Goal: Transaction & Acquisition: Register for event/course

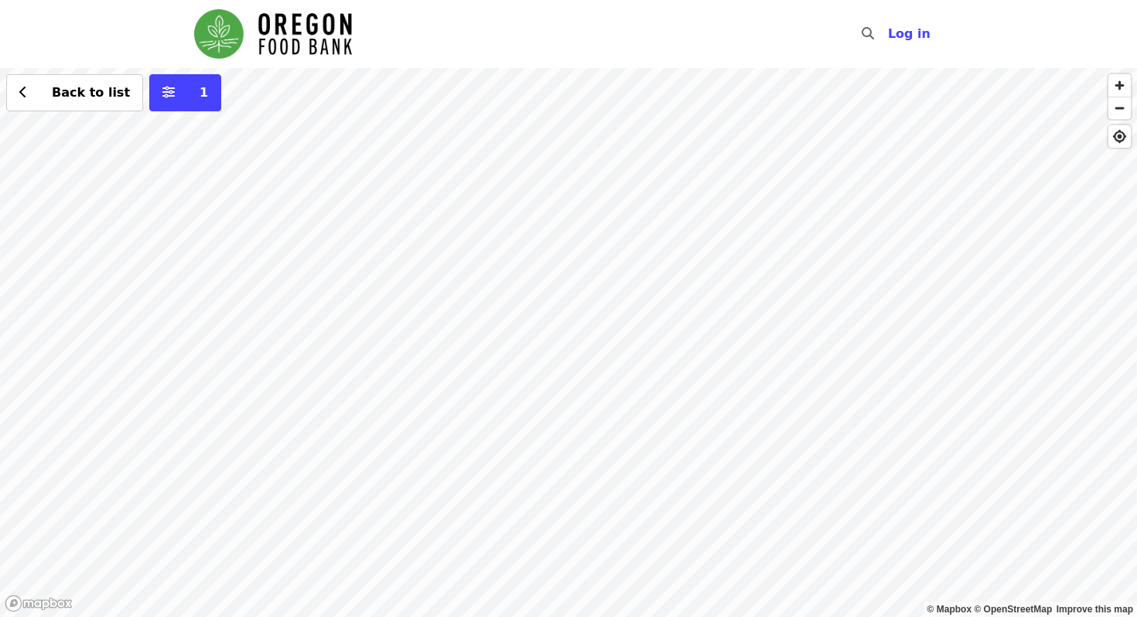
drag, startPoint x: 721, startPoint y: 210, endPoint x: 657, endPoint y: 206, distance: 63.5
click at [657, 206] on div "Back to list 1" at bounding box center [568, 342] width 1137 height 549
drag, startPoint x: 678, startPoint y: 192, endPoint x: 642, endPoint y: 295, distance: 109.1
click at [642, 295] on div "Back to list 1" at bounding box center [568, 342] width 1137 height 549
drag, startPoint x: 678, startPoint y: 230, endPoint x: 606, endPoint y: 344, distance: 135.2
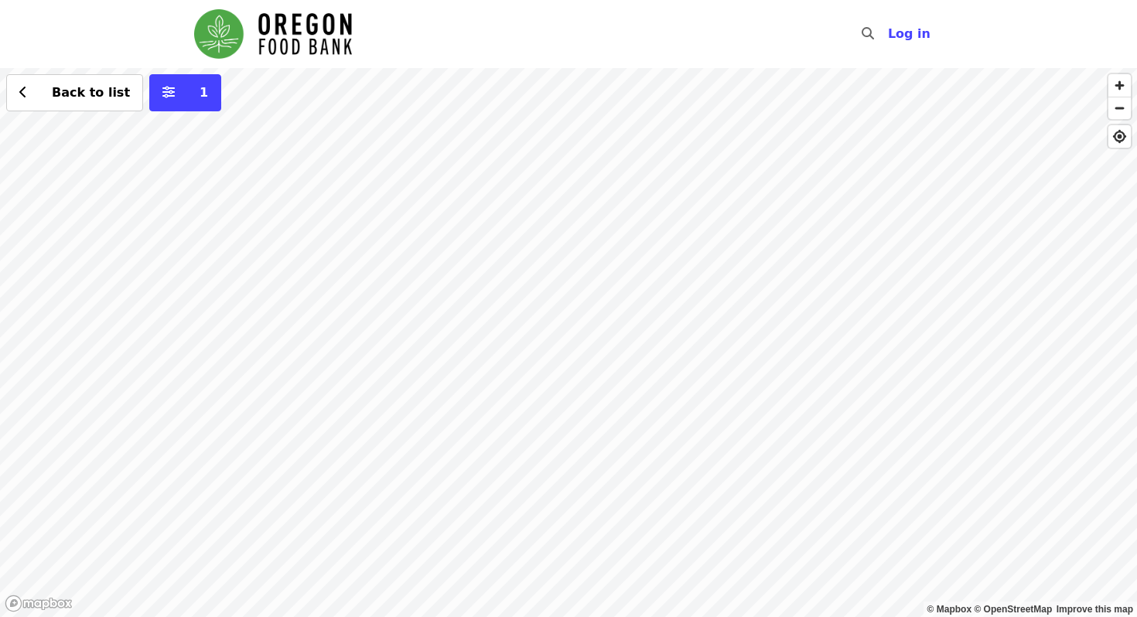
click at [606, 344] on div "Back to list 1" at bounding box center [568, 342] width 1137 height 549
click at [604, 538] on div "Back to list 1" at bounding box center [568, 342] width 1137 height 549
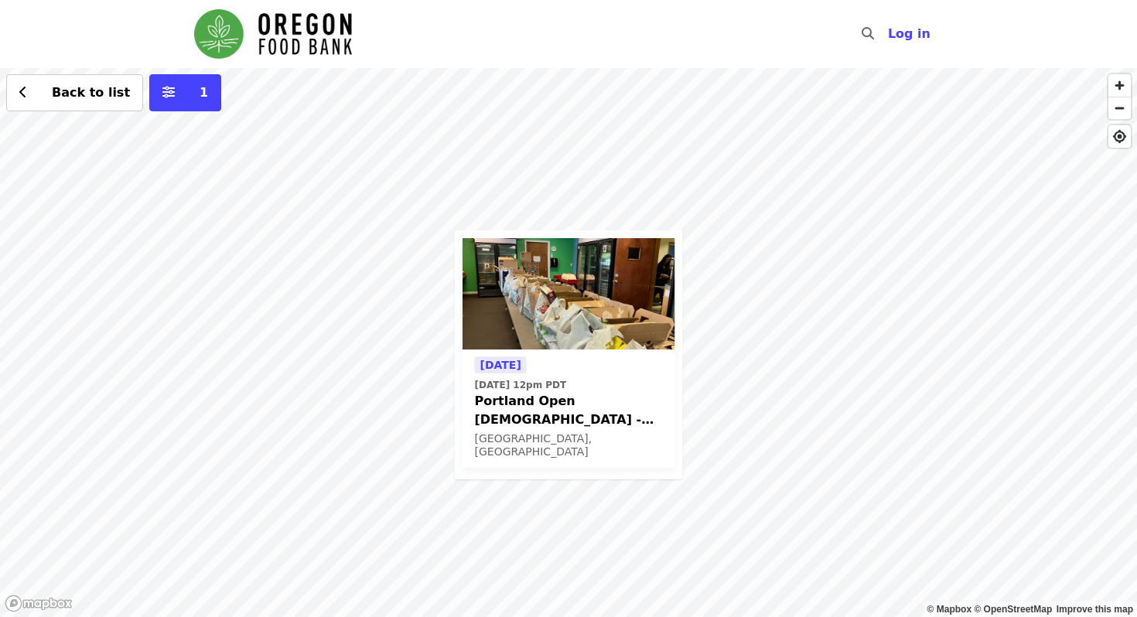
click at [587, 415] on span "Portland Open Bible - Partner Agency Support (16+)" at bounding box center [569, 410] width 188 height 37
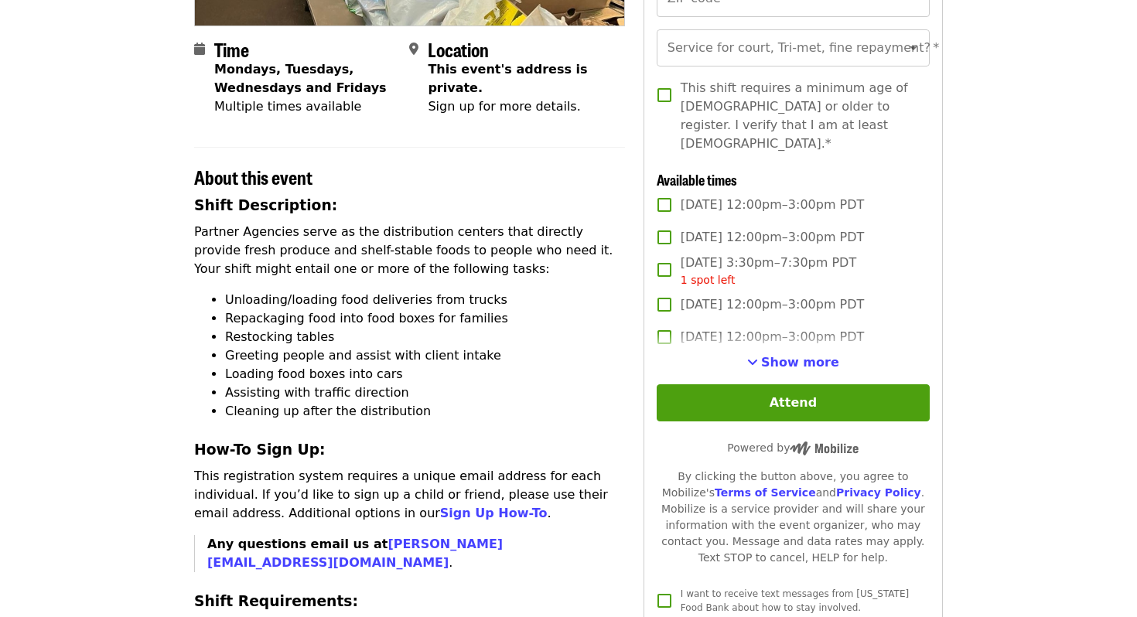
scroll to position [338, 0]
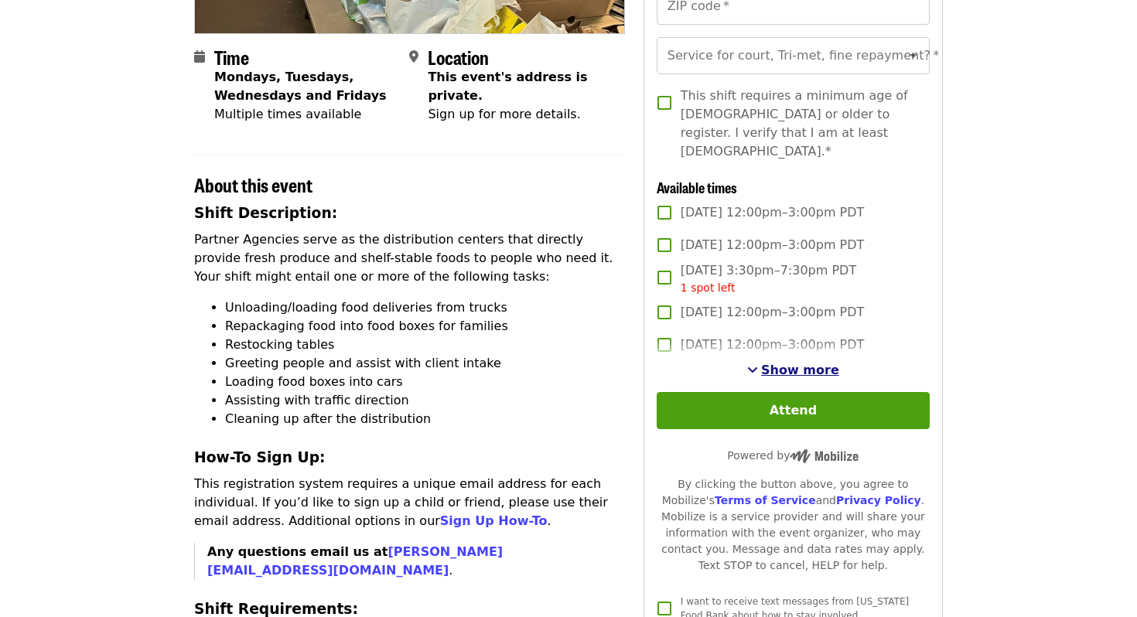
click at [778, 363] on span "Show more" at bounding box center [800, 370] width 78 height 15
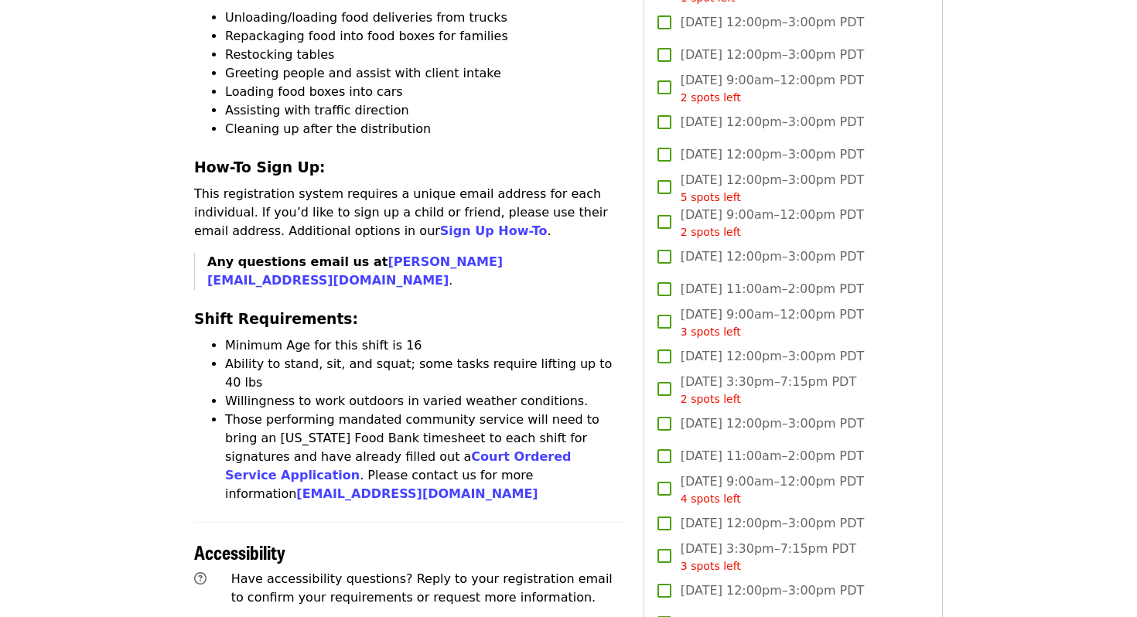
scroll to position [0, 0]
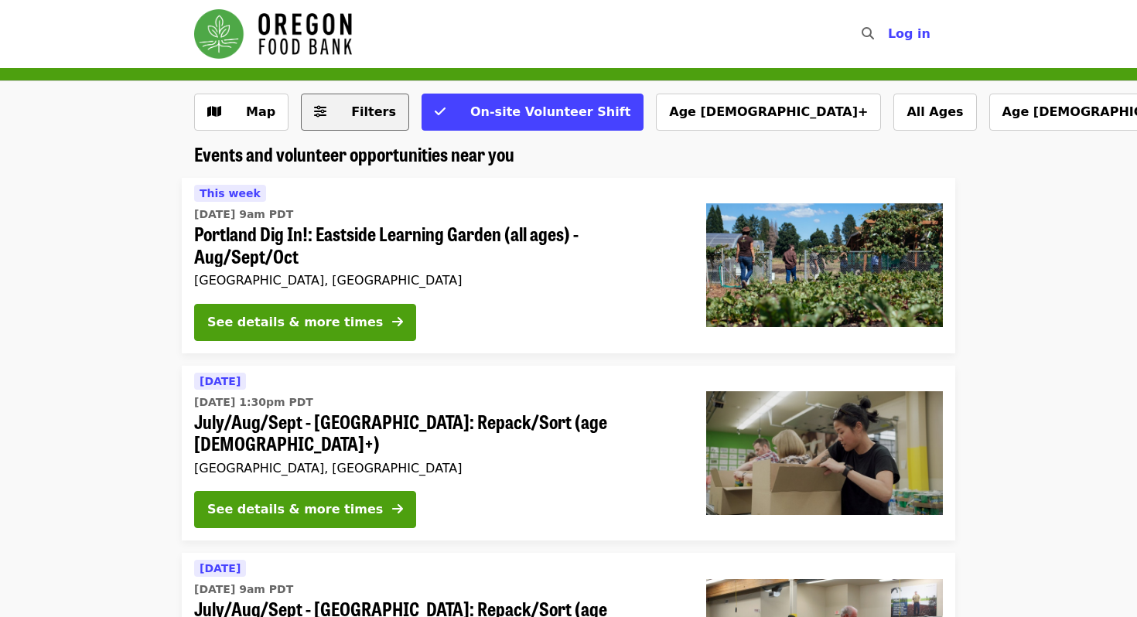
click at [363, 113] on span "Filters" at bounding box center [373, 111] width 45 height 15
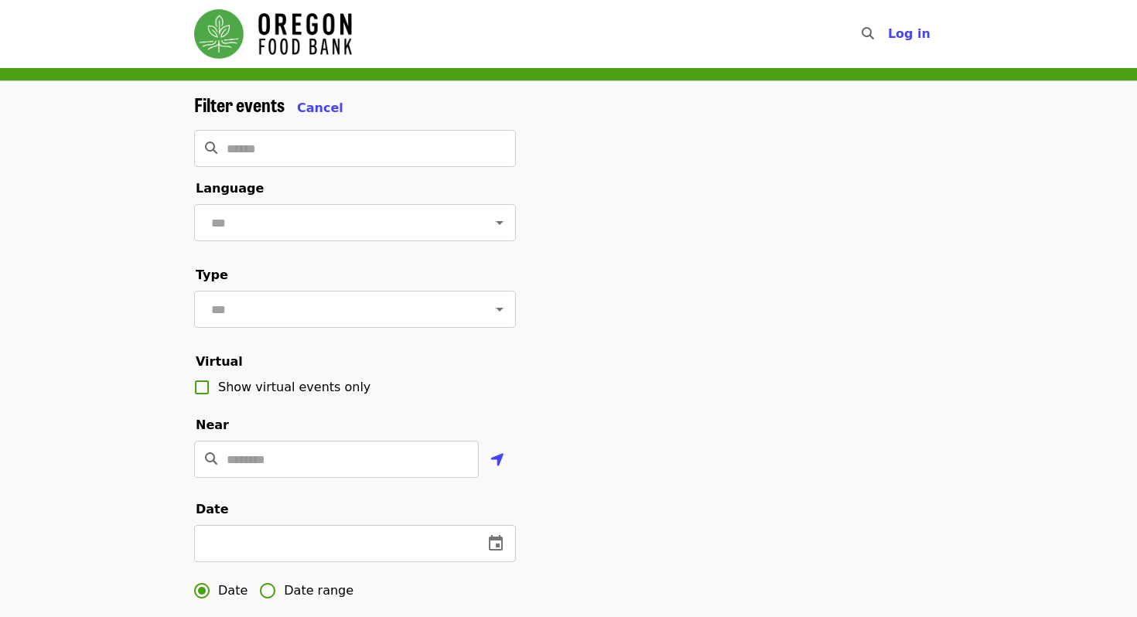
click at [413, 92] on div "Filter events Cancel ​ Language ​ Type ​ Virtual Show virtual events only Near …" at bounding box center [568, 518] width 1137 height 875
click at [303, 112] on span "Cancel" at bounding box center [320, 108] width 46 height 15
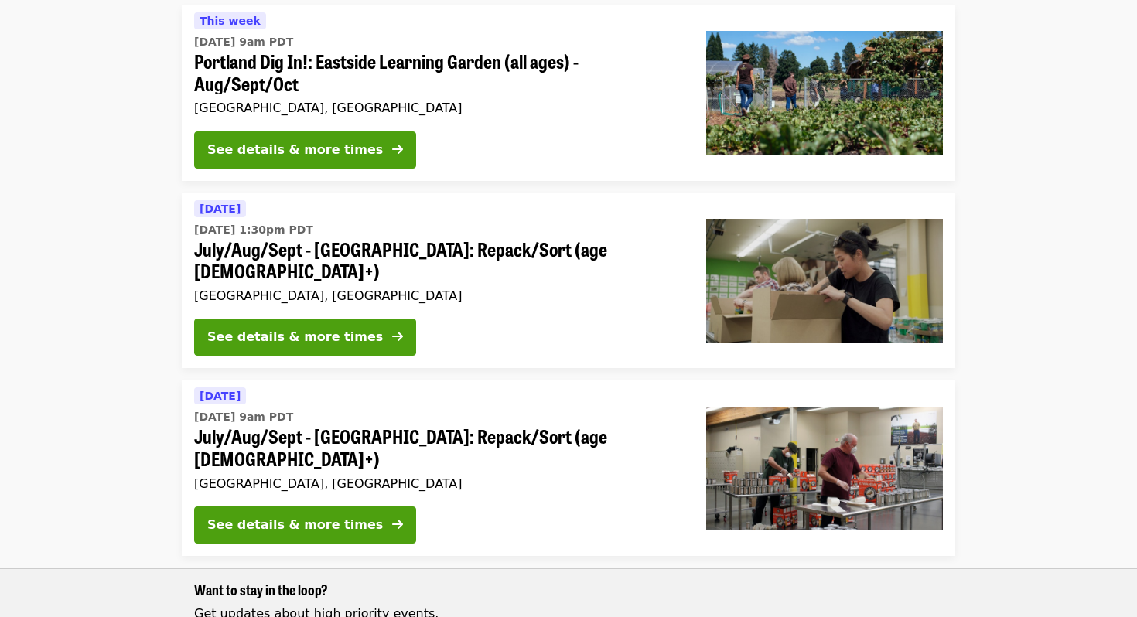
scroll to position [169, 0]
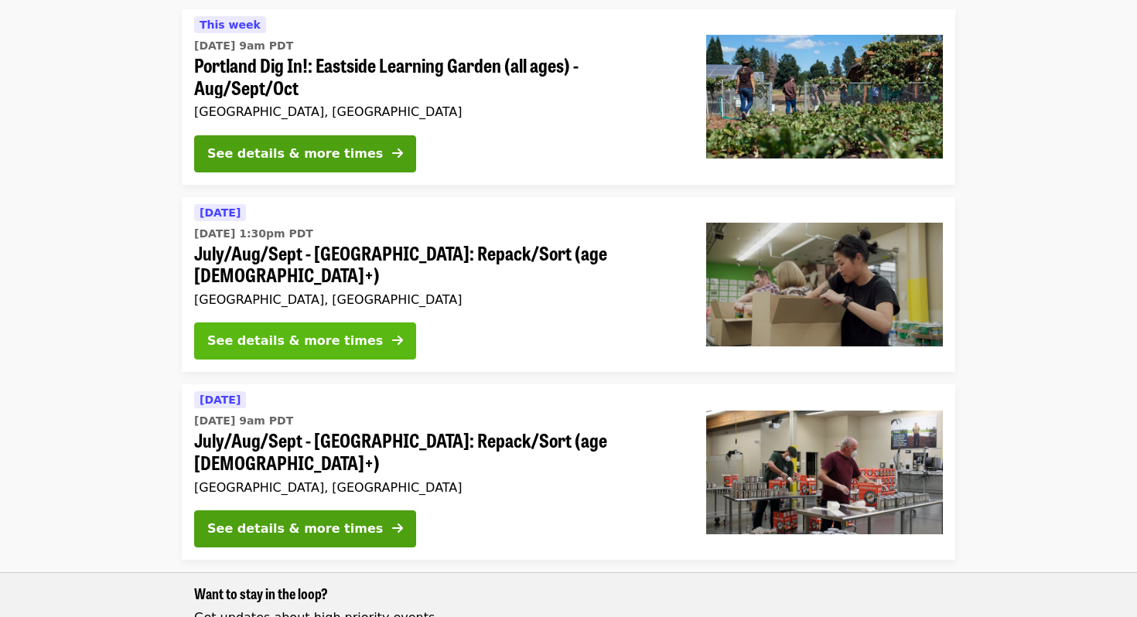
click at [306, 332] on div "See details & more times" at bounding box center [295, 341] width 176 height 19
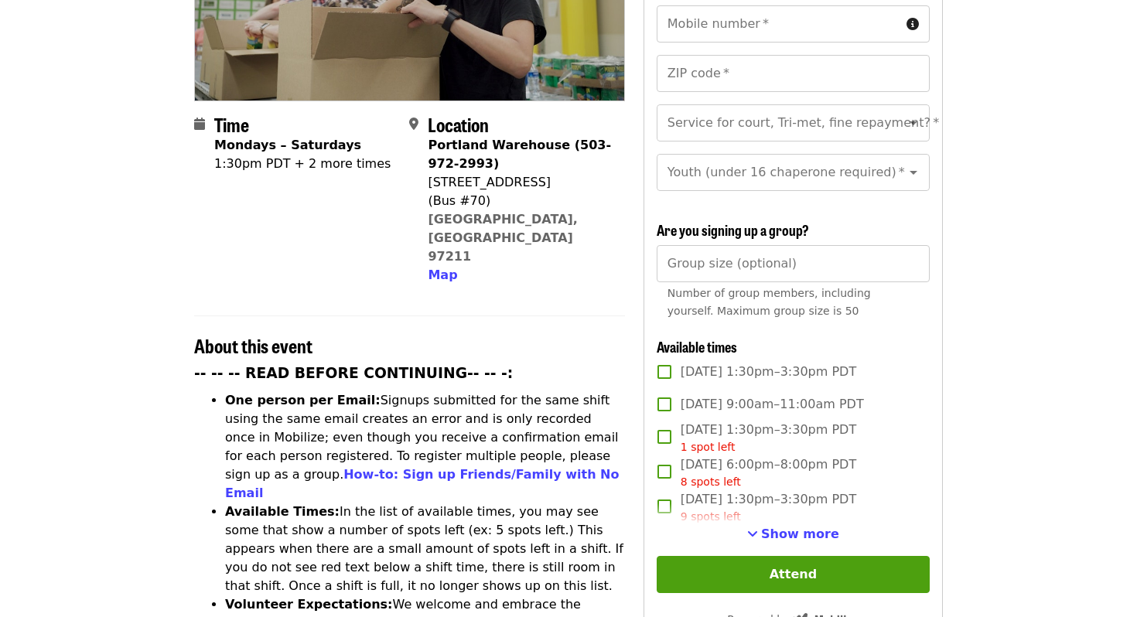
scroll to position [545, 0]
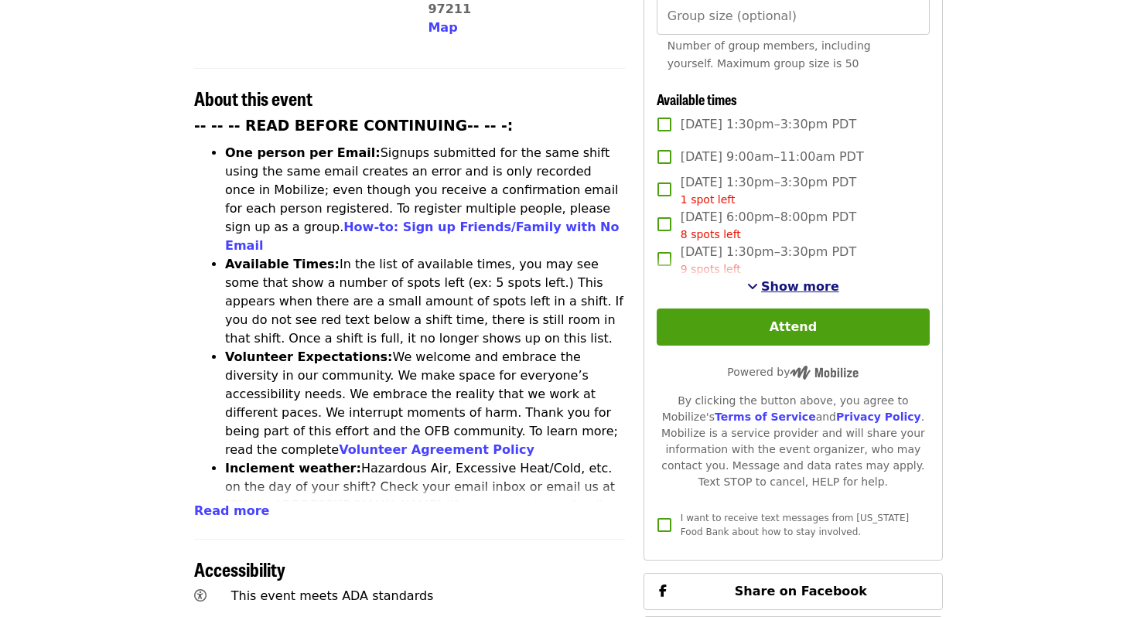
click at [806, 279] on span "Show more" at bounding box center [800, 286] width 78 height 15
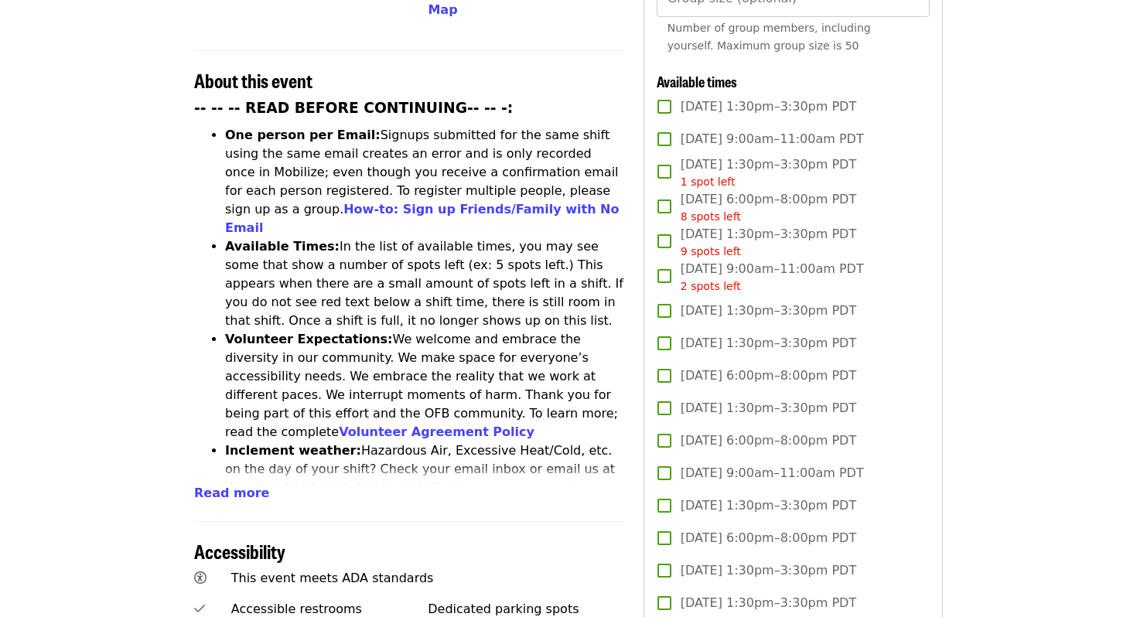
scroll to position [564, 0]
click at [691, 259] on span "[DATE] 9:00am–11:00am PDT 2 spots left" at bounding box center [772, 276] width 183 height 35
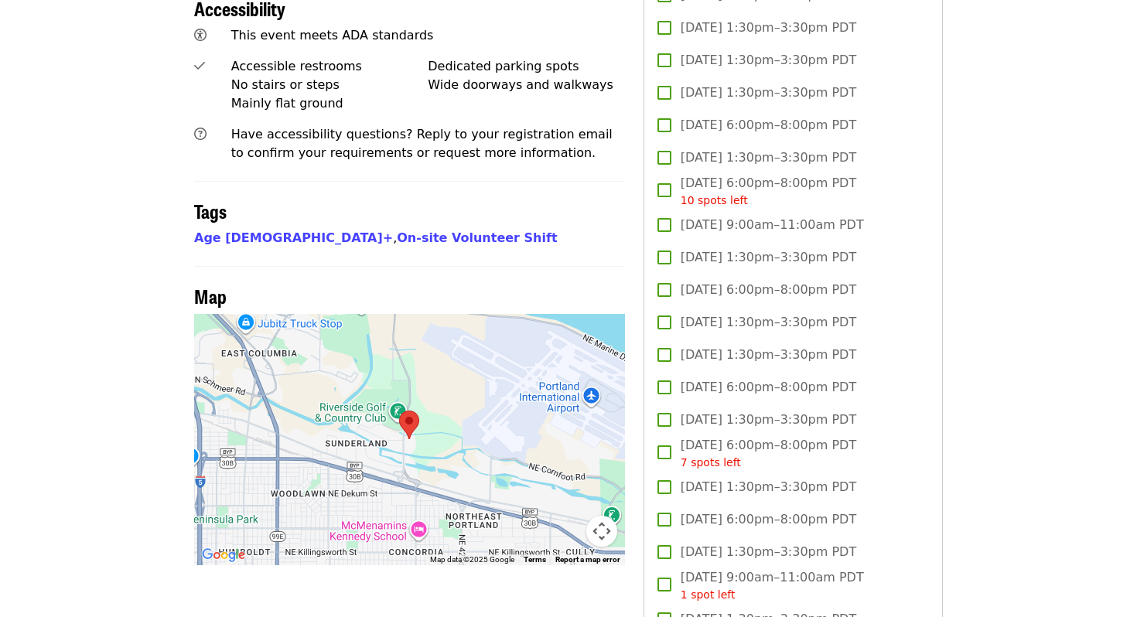
scroll to position [1071, 0]
